Goal: Task Accomplishment & Management: Manage account settings

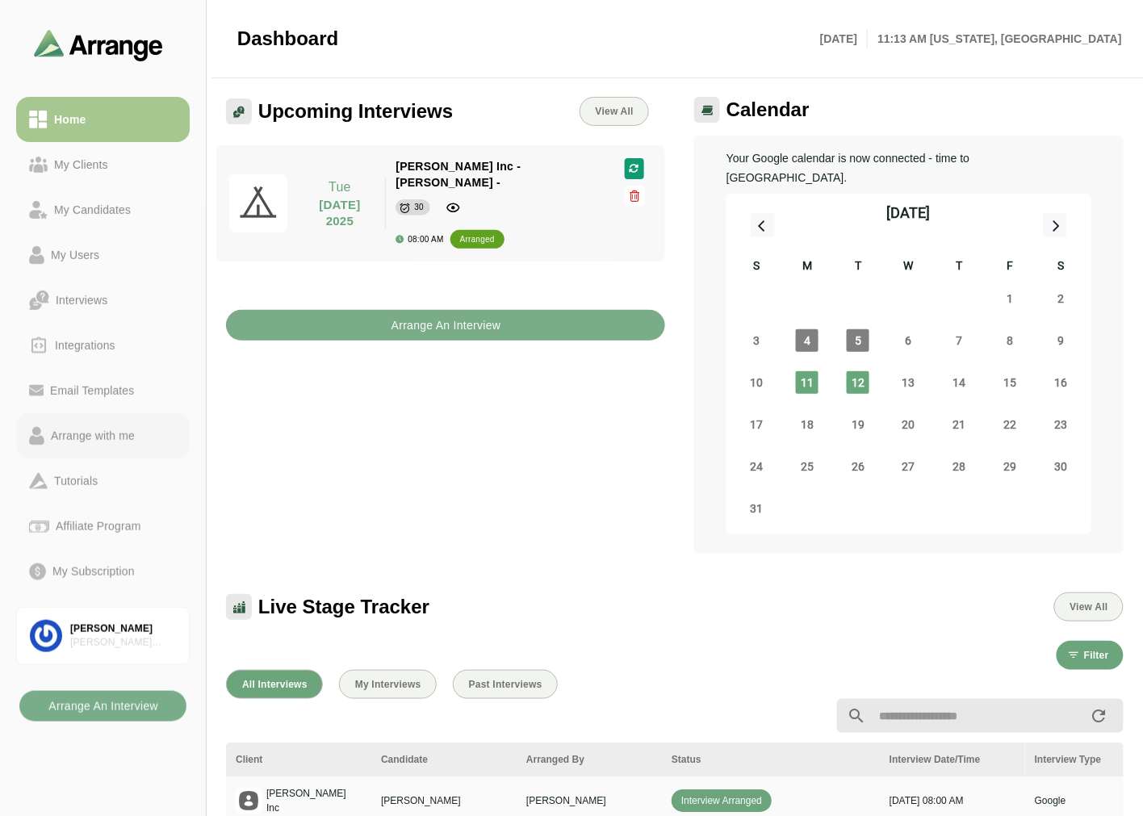
click at [95, 443] on div "Arrange with me" at bounding box center [92, 435] width 97 height 19
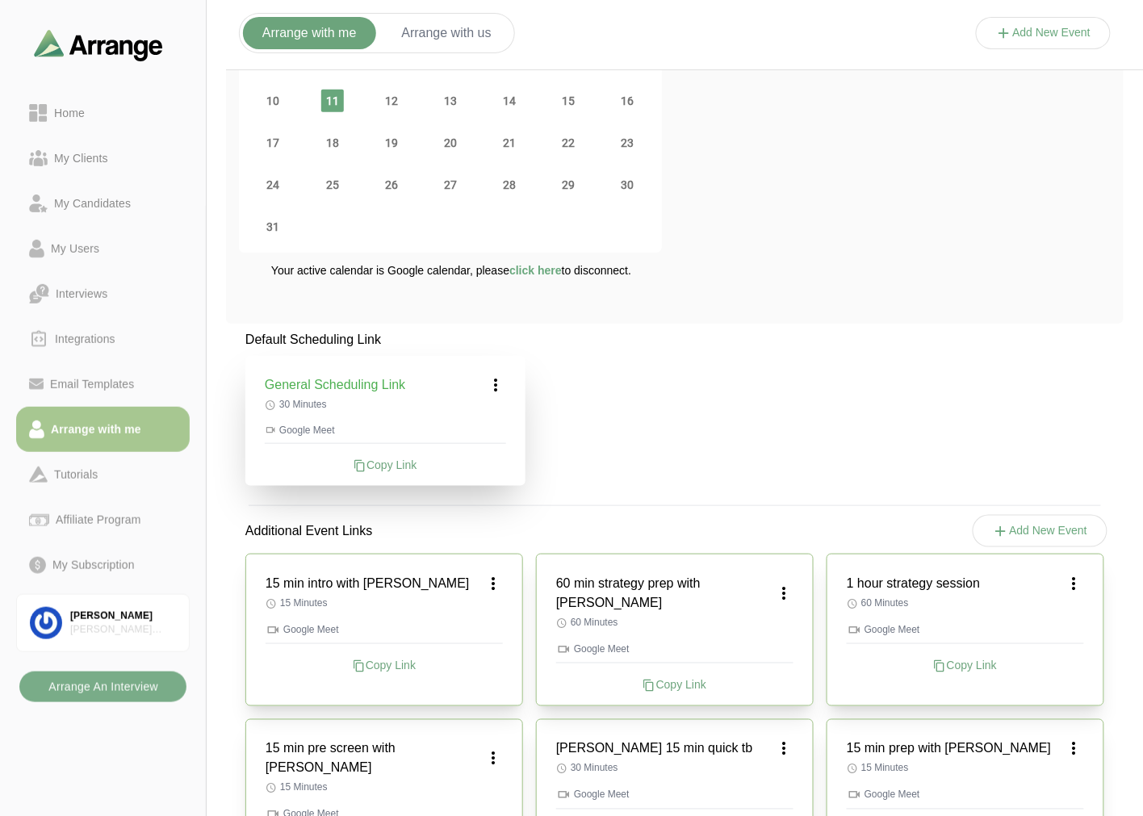
scroll to position [179, 0]
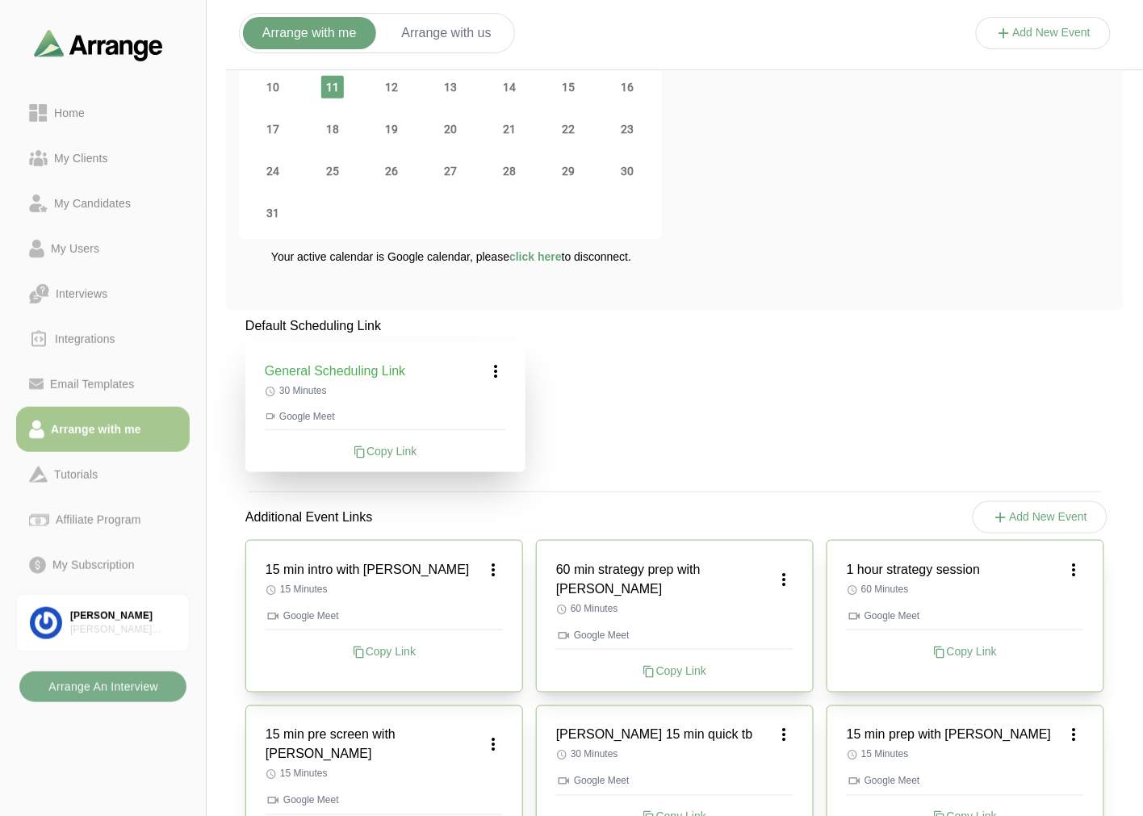
click at [503, 376] on icon at bounding box center [496, 371] width 19 height 19
click at [774, 371] on div "Default Scheduling Link General Scheduling Link Edit 30 Minutes Google Meet Cop…" at bounding box center [675, 680] width 898 height 727
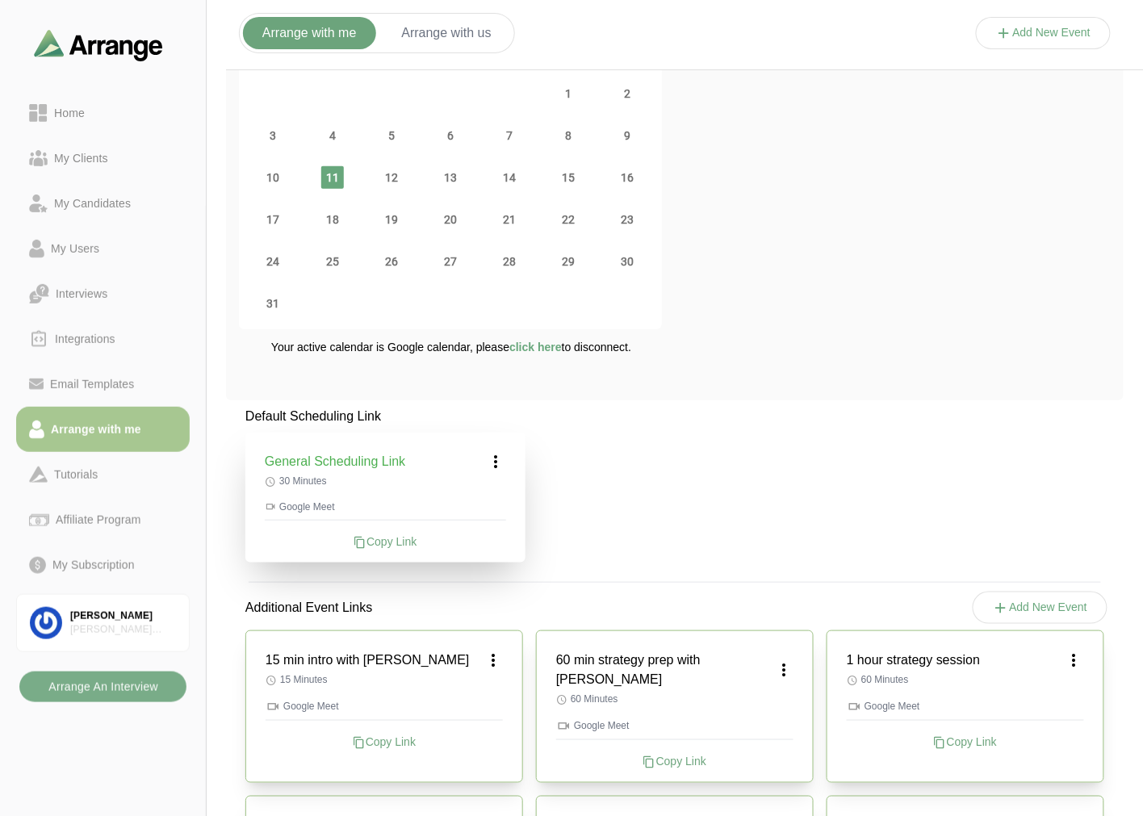
scroll to position [90, 0]
click at [489, 474] on p "30 Minutes" at bounding box center [385, 480] width 241 height 13
click at [495, 471] on div "General Scheduling Link 30 Minutes Google Meet Copy Link" at bounding box center [385, 497] width 280 height 130
click at [498, 464] on icon at bounding box center [496, 460] width 19 height 19
click at [485, 512] on div "Edit" at bounding box center [481, 506] width 74 height 30
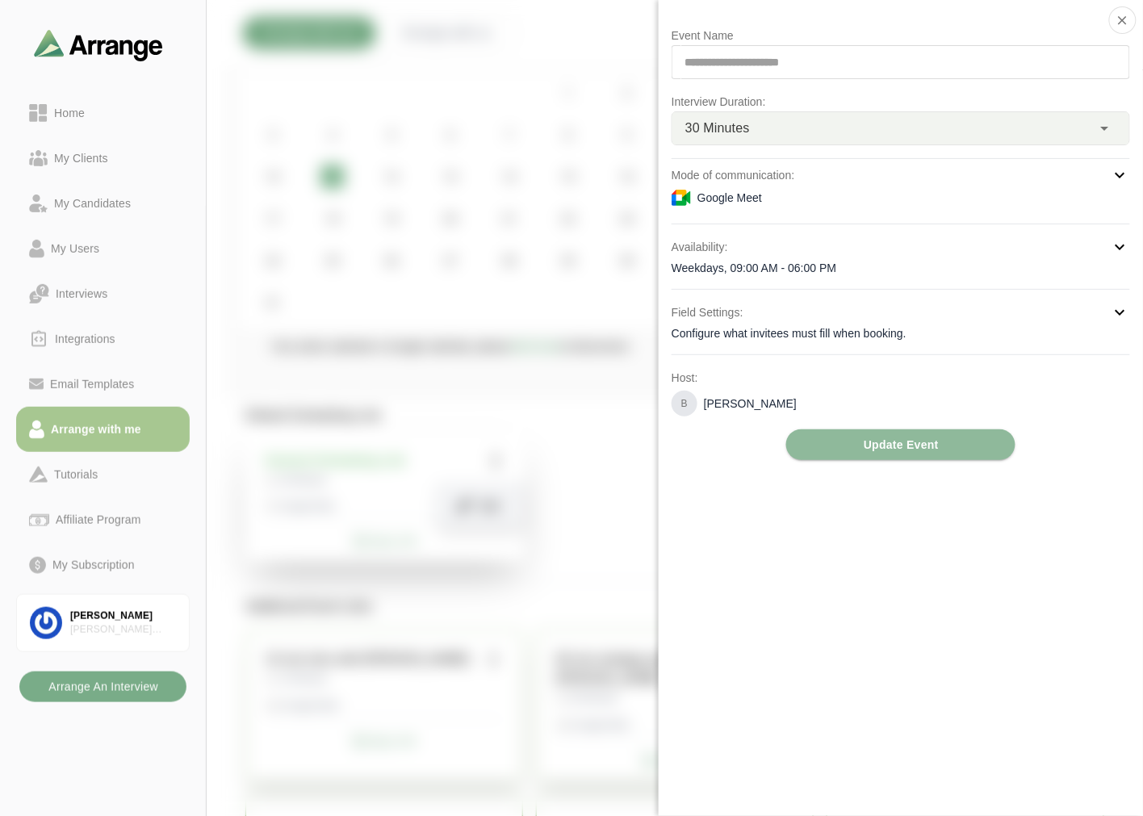
click at [888, 334] on div "Configure what invitees must fill when booking." at bounding box center [901, 333] width 459 height 16
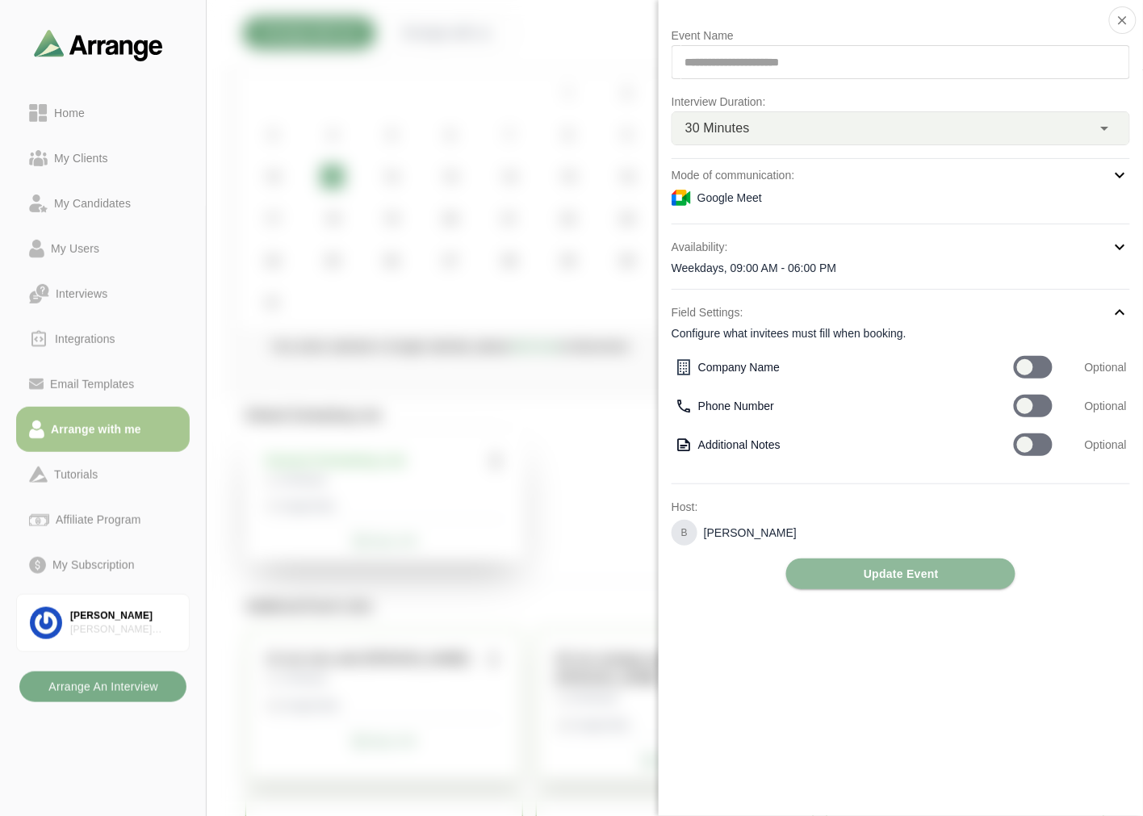
click at [976, 49] on div at bounding box center [1044, 49] width 136 height 0
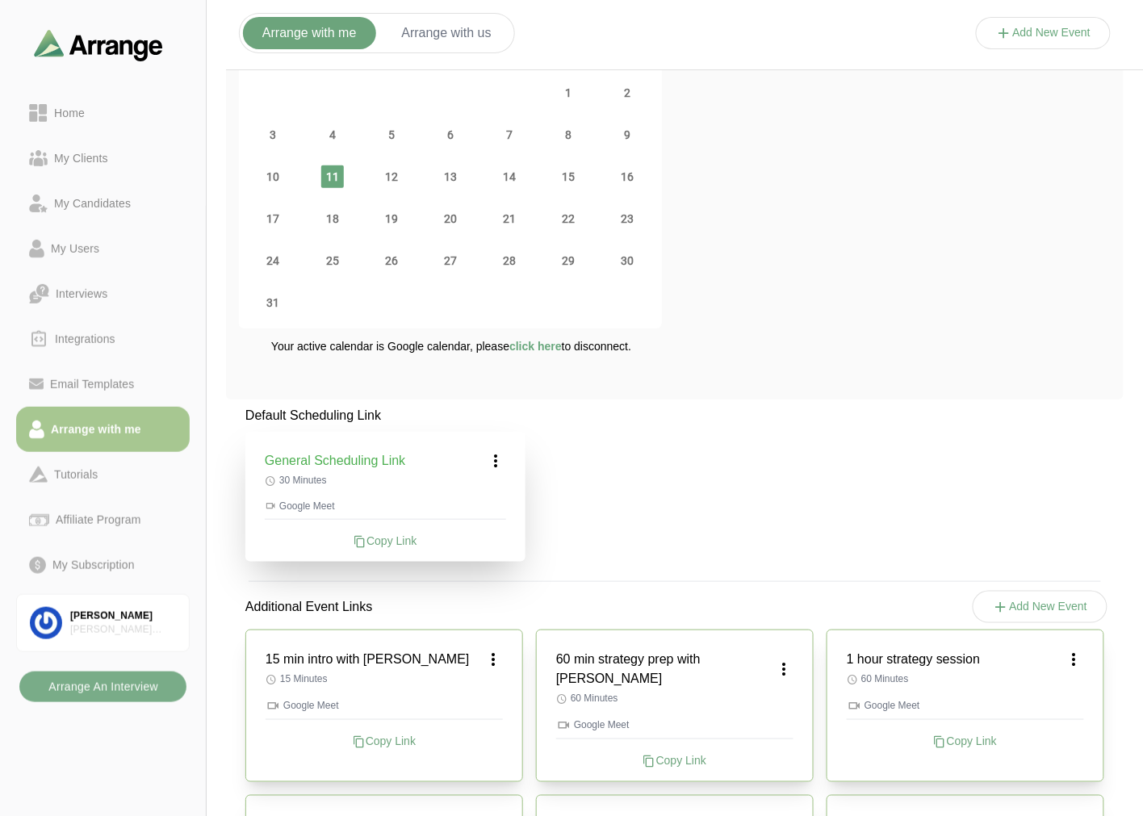
click at [498, 458] on icon at bounding box center [496, 460] width 19 height 19
click at [471, 515] on div "Edit" at bounding box center [481, 506] width 74 height 30
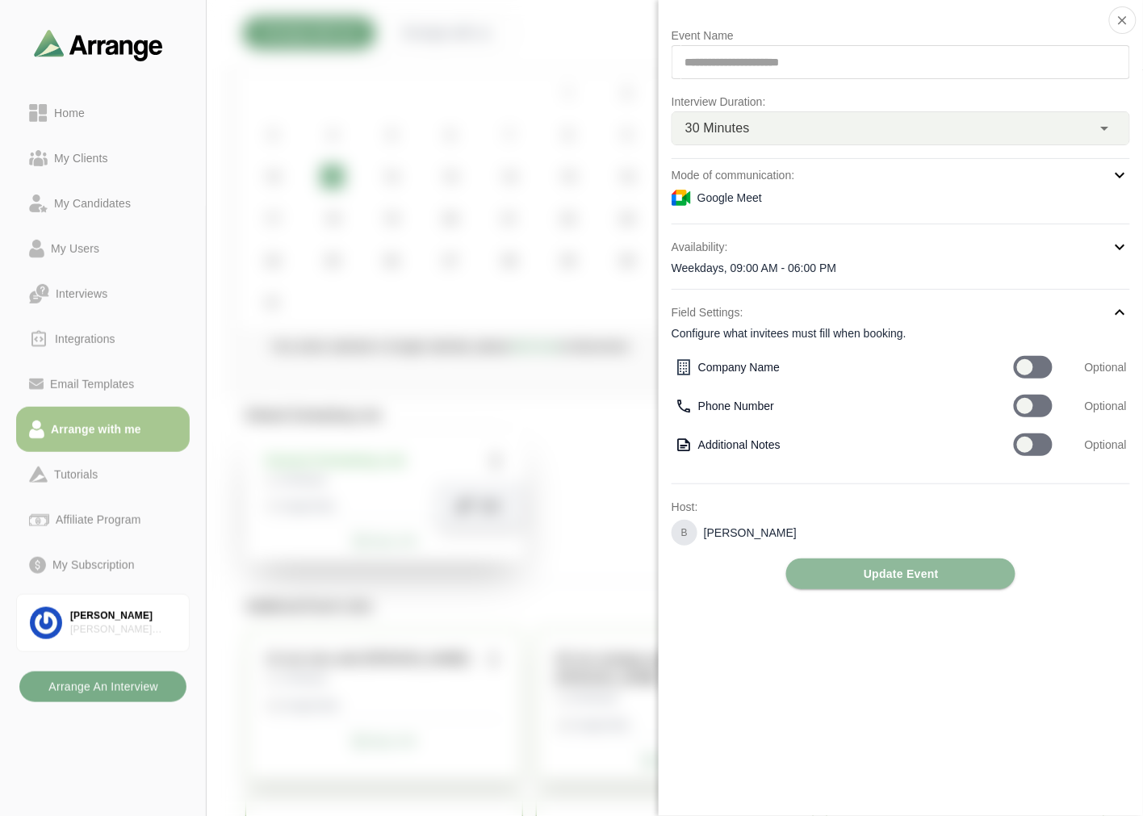
click at [935, 211] on div "Mode of communication: Google Meet" at bounding box center [901, 188] width 459 height 45
click at [835, 199] on div "Google Meet" at bounding box center [901, 197] width 459 height 19
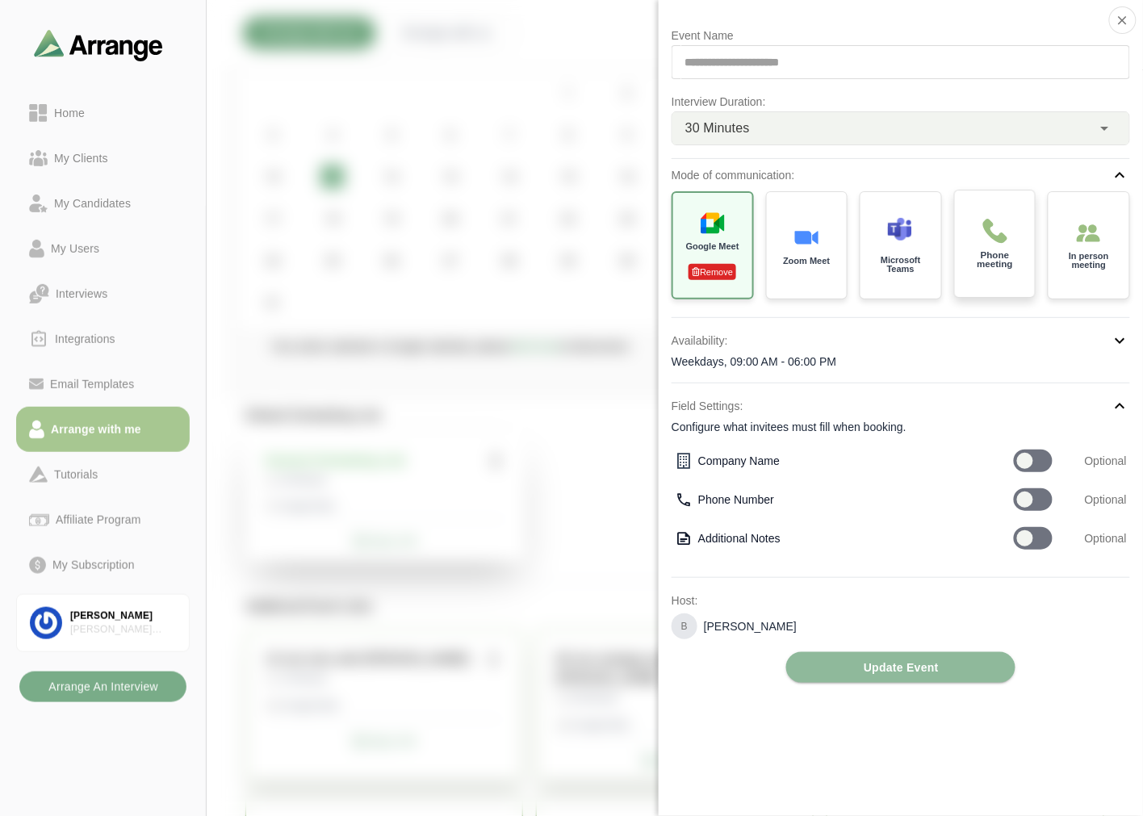
click at [988, 262] on p "Phone meeting" at bounding box center [995, 260] width 57 height 19
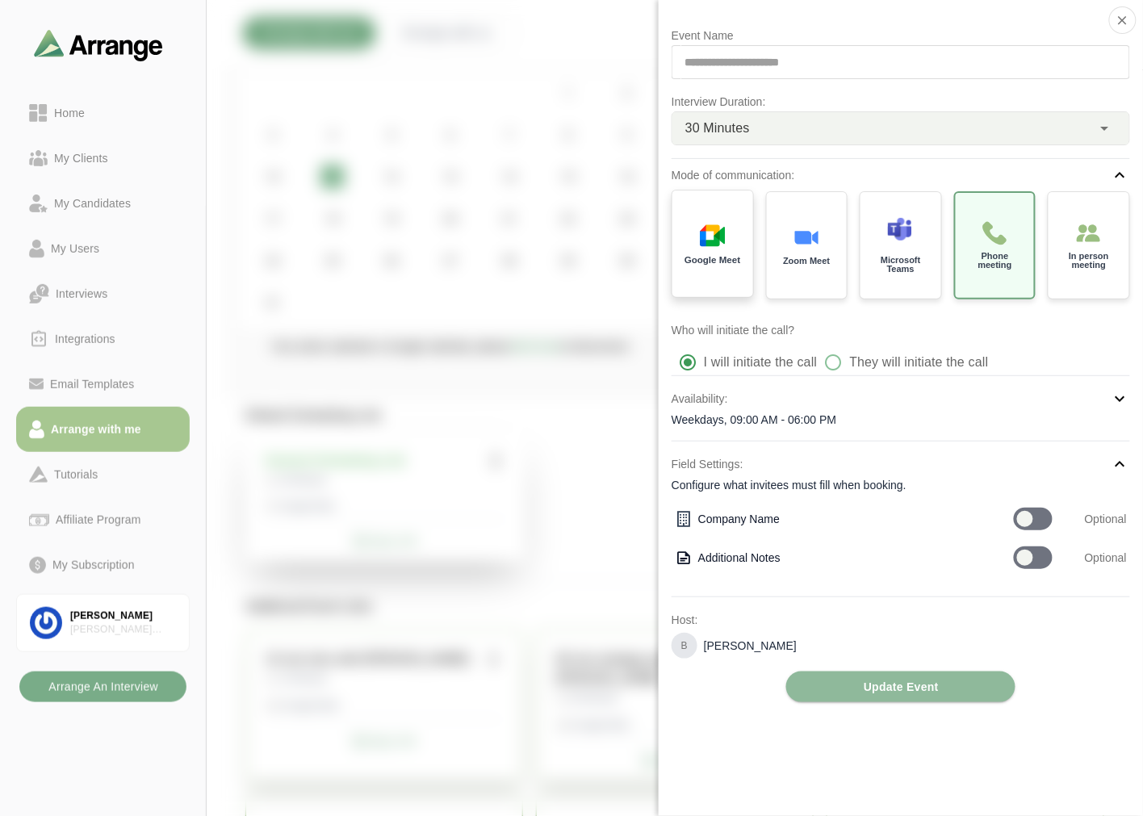
click at [724, 220] on div "Google Meet" at bounding box center [713, 244] width 85 height 112
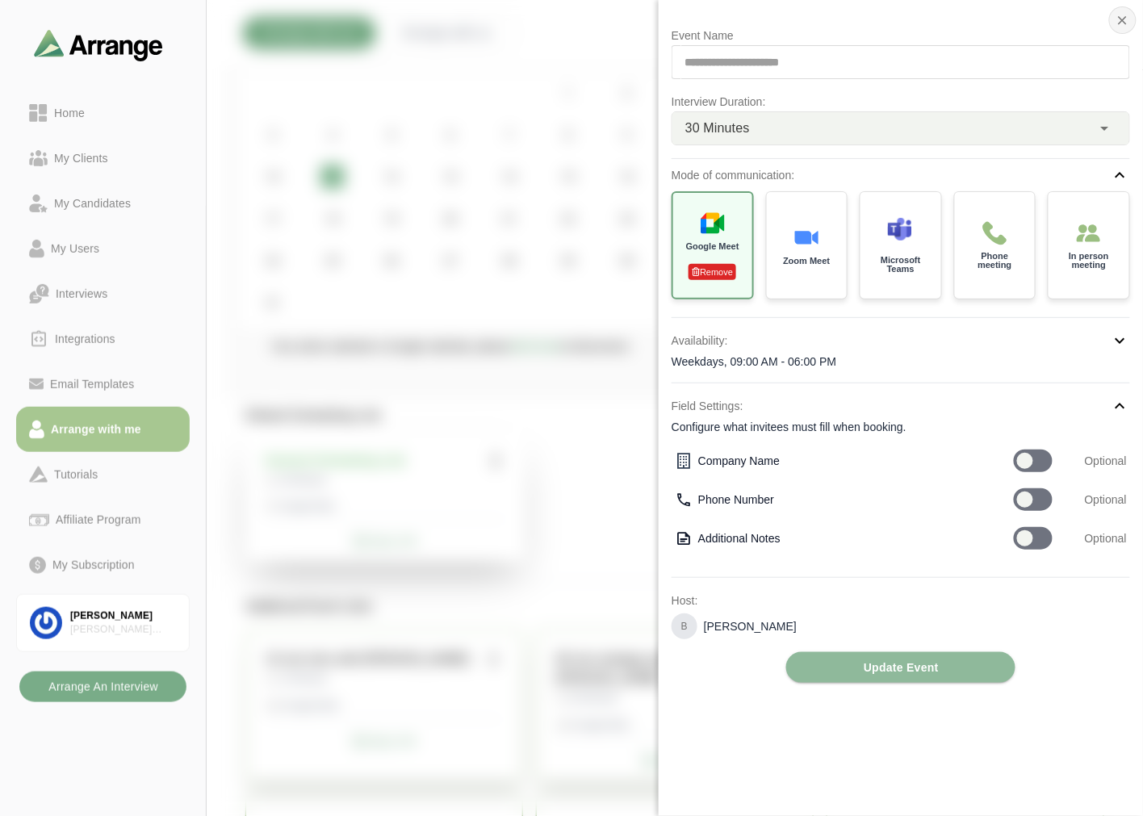
click at [1118, 26] on icon "button" at bounding box center [1123, 20] width 15 height 15
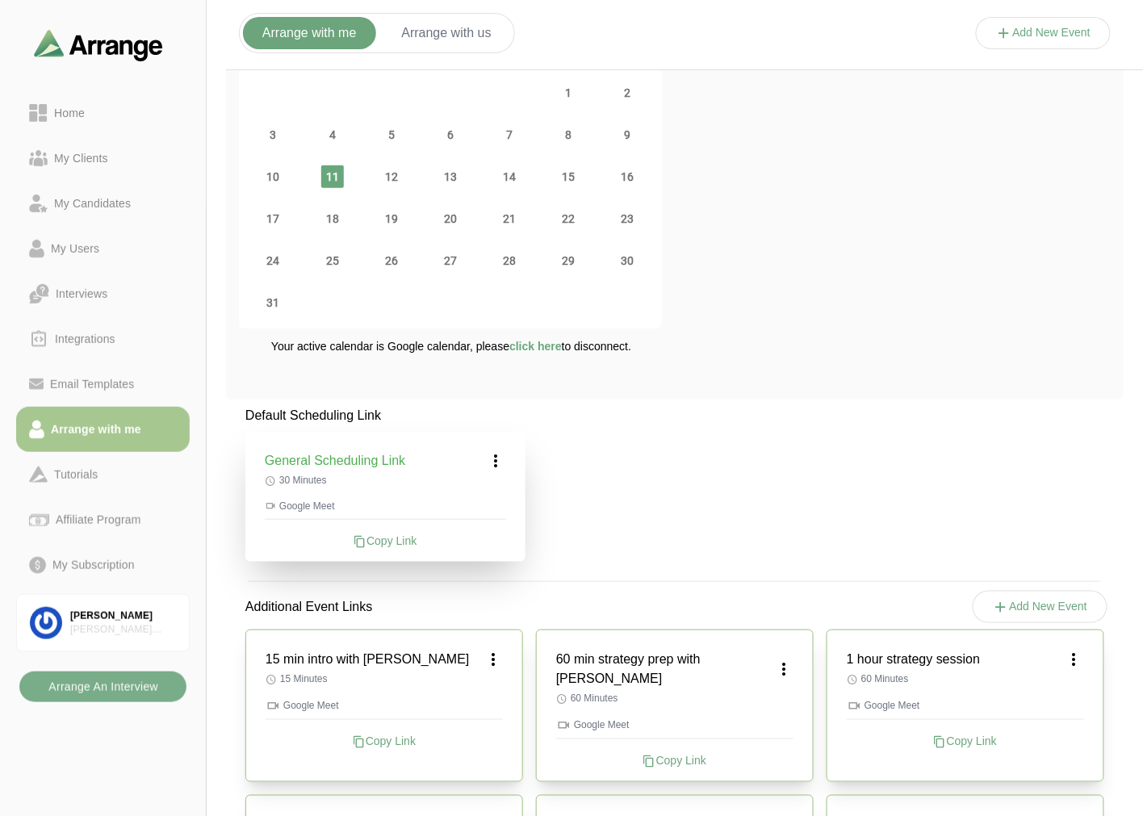
click at [497, 654] on icon at bounding box center [493, 659] width 19 height 19
click at [497, 699] on div "Edit" at bounding box center [478, 705] width 74 height 30
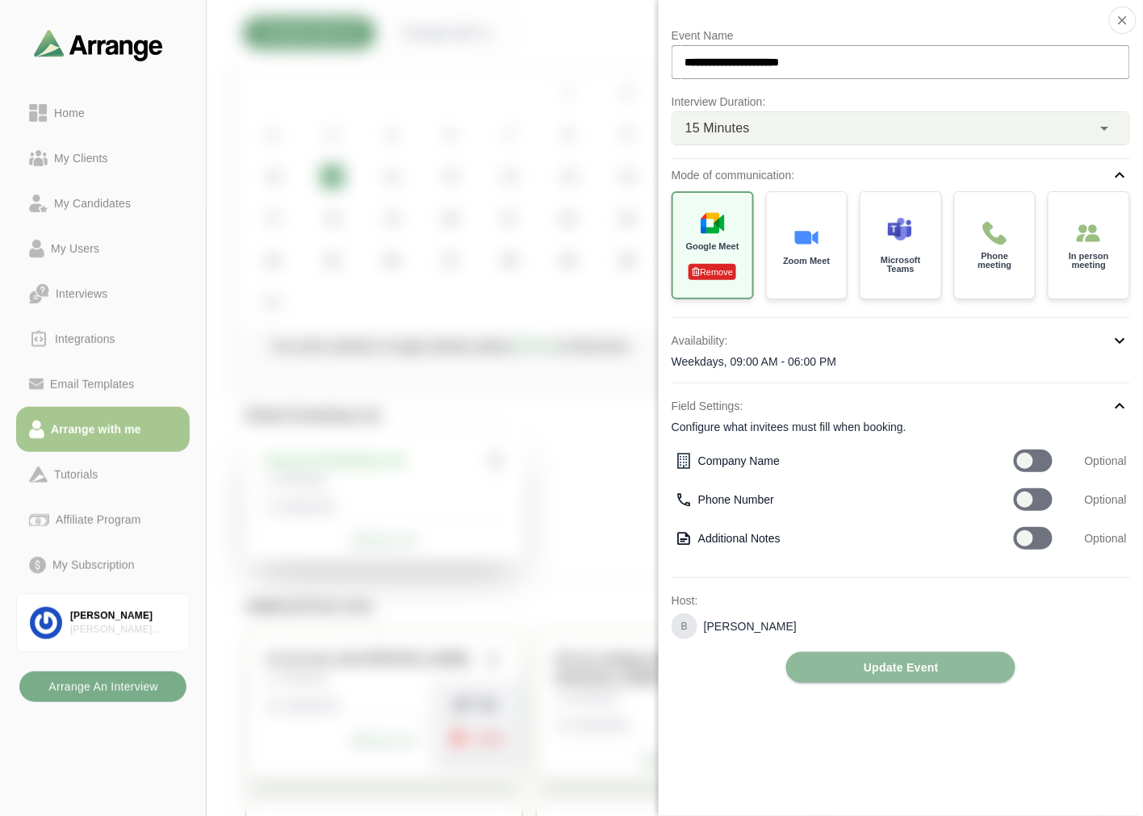
click at [1120, 399] on icon at bounding box center [1120, 406] width 19 height 19
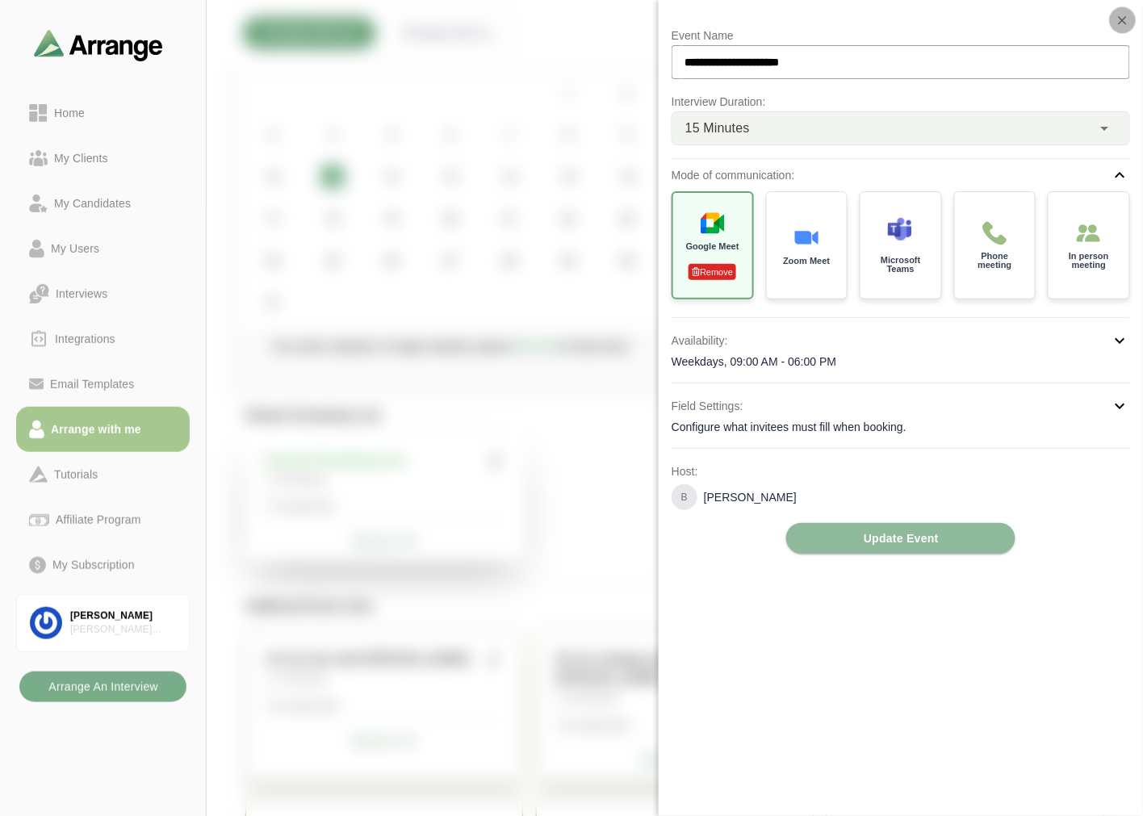
click at [1118, 19] on icon "button" at bounding box center [1123, 20] width 15 height 15
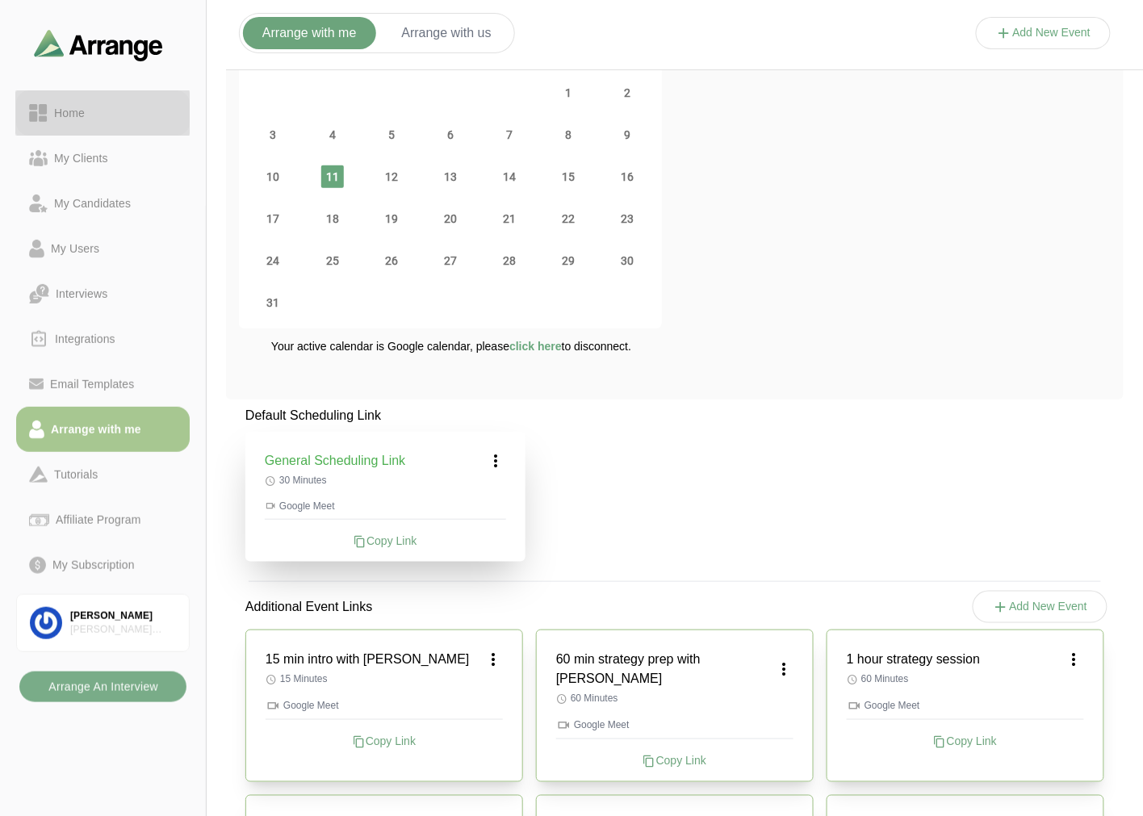
click at [82, 111] on div "Home" at bounding box center [70, 112] width 44 height 19
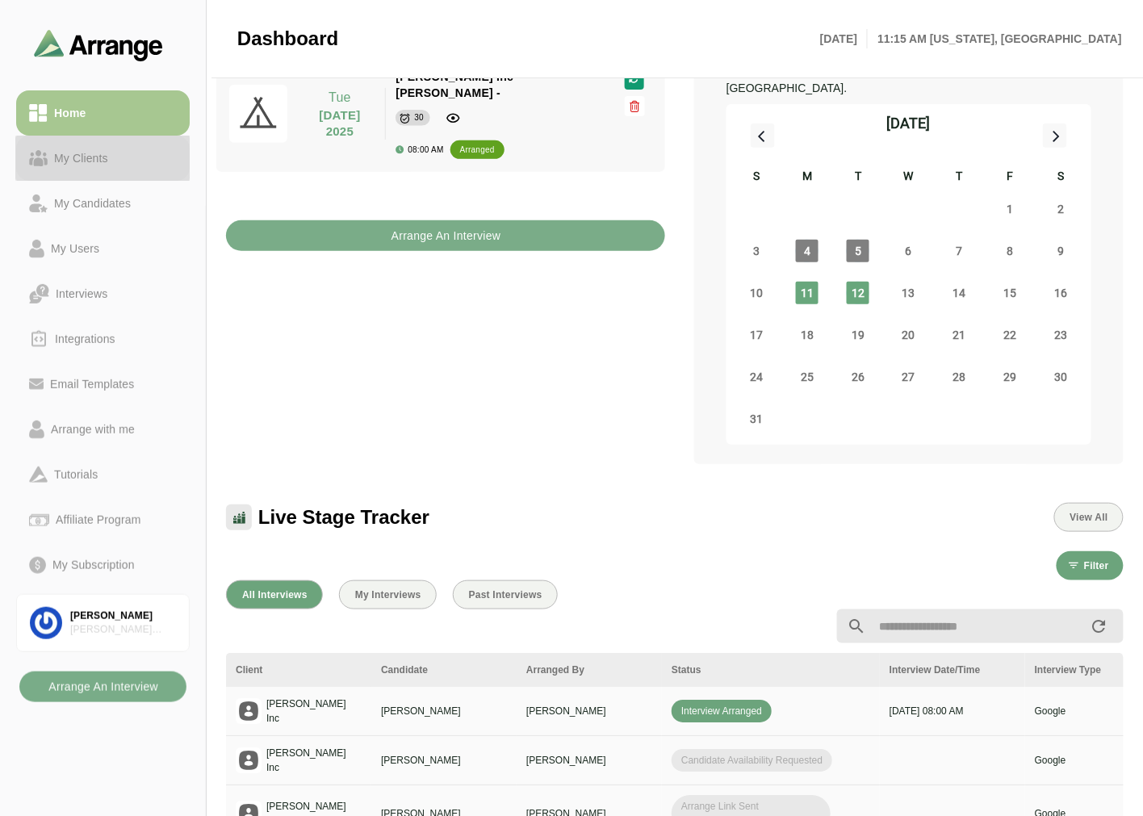
click at [111, 149] on div "My Clients" at bounding box center [81, 158] width 67 height 19
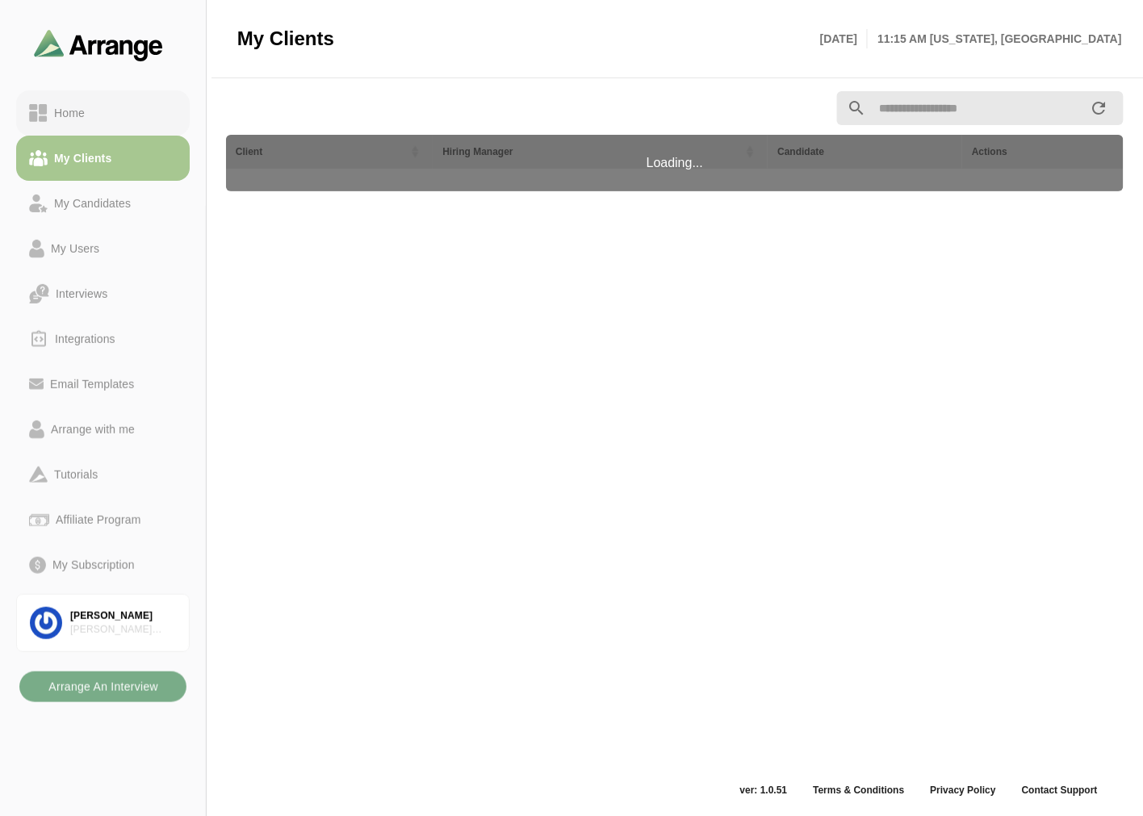
scroll to position [5, 0]
click at [117, 107] on div "Home" at bounding box center [103, 112] width 148 height 19
